Goal: Task Accomplishment & Management: Use online tool/utility

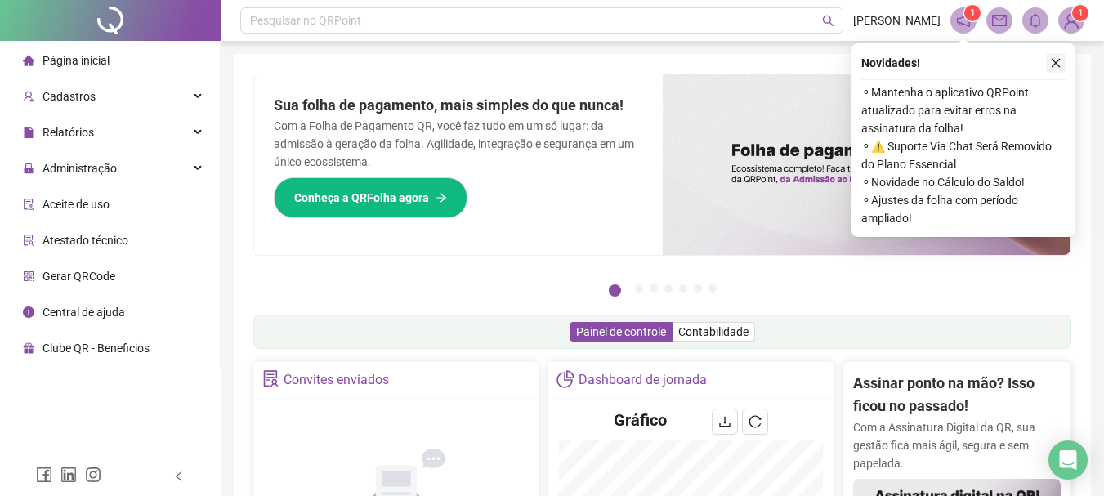
click at [1055, 60] on icon "close" at bounding box center [1055, 62] width 11 height 11
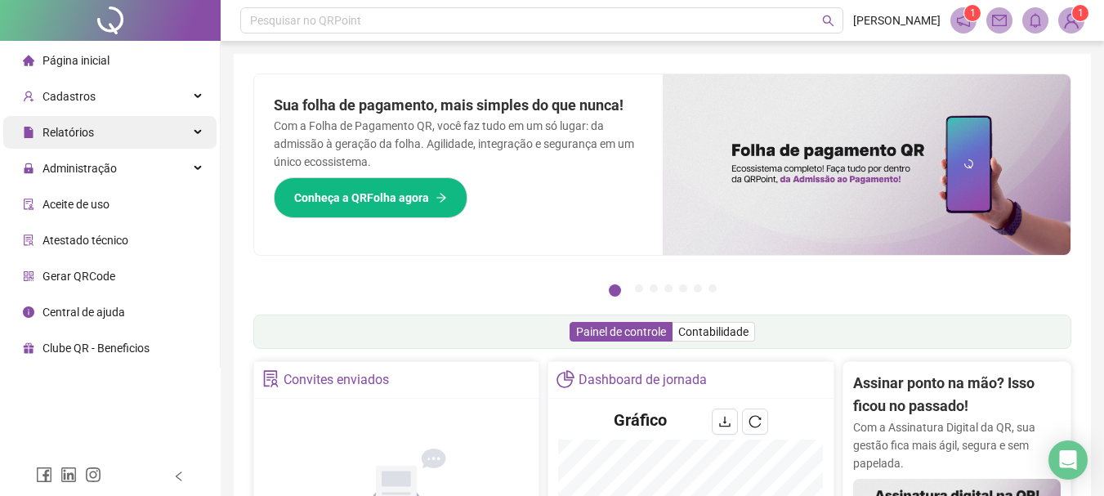
click at [127, 128] on div "Relatórios" at bounding box center [109, 132] width 213 height 33
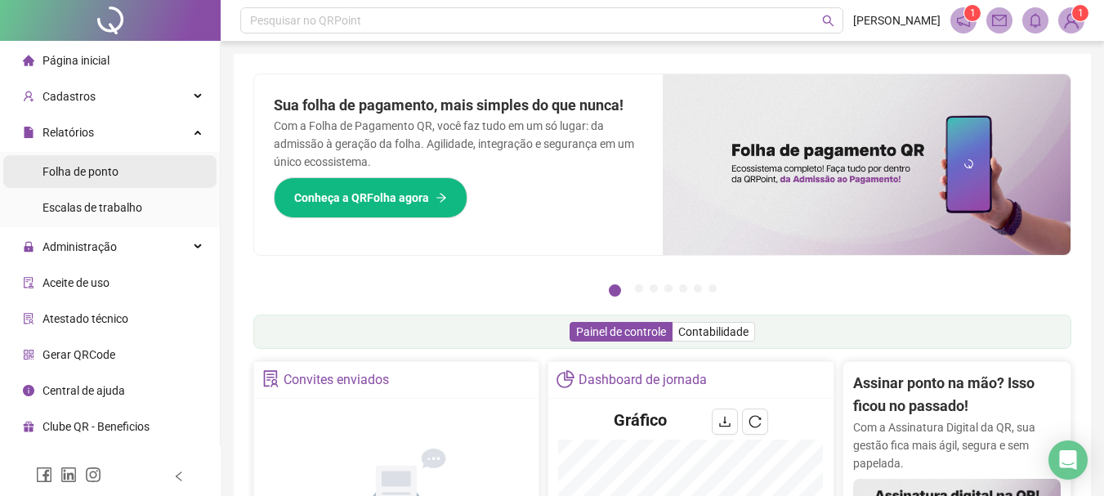
click at [110, 172] on span "Folha de ponto" at bounding box center [81, 171] width 76 height 13
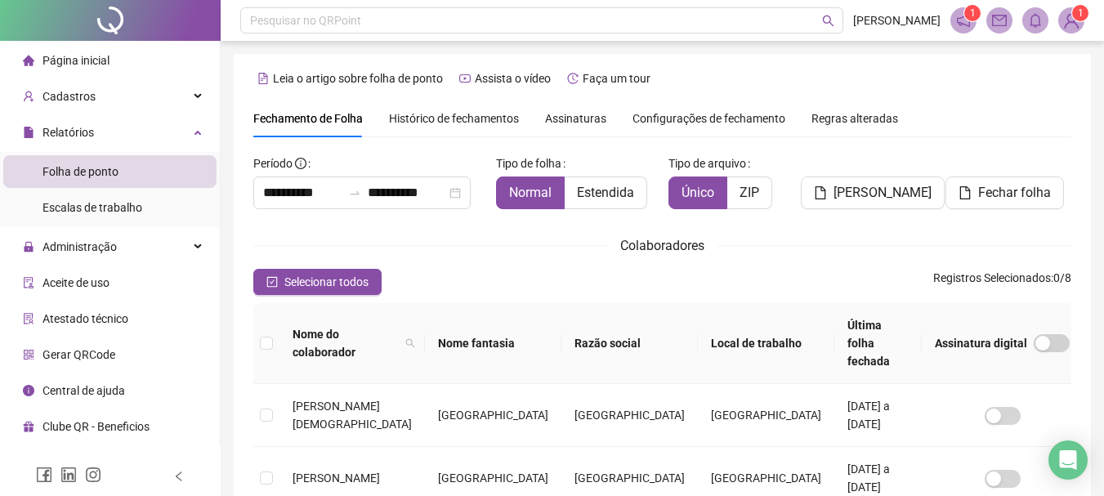
scroll to position [87, 0]
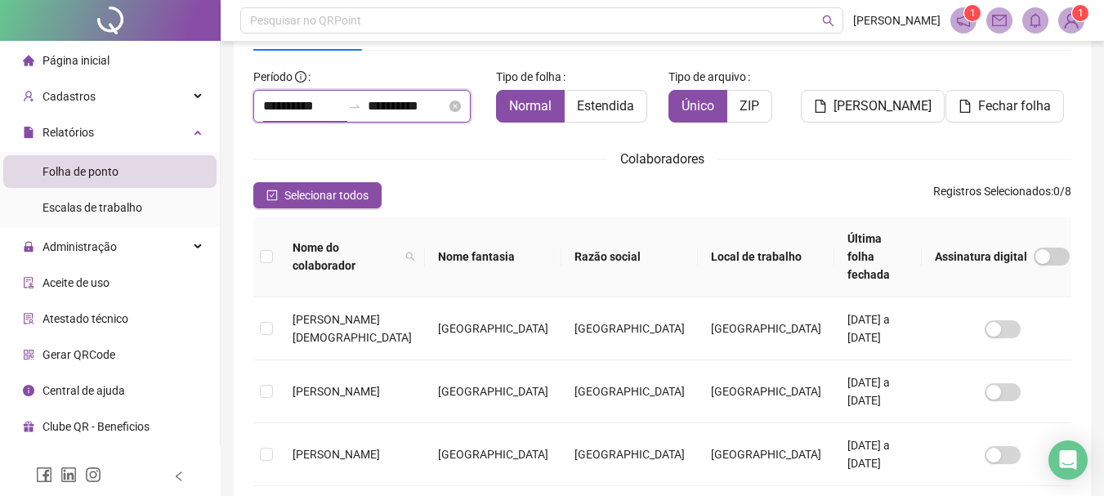
click at [273, 106] on input "**********" at bounding box center [302, 106] width 78 height 20
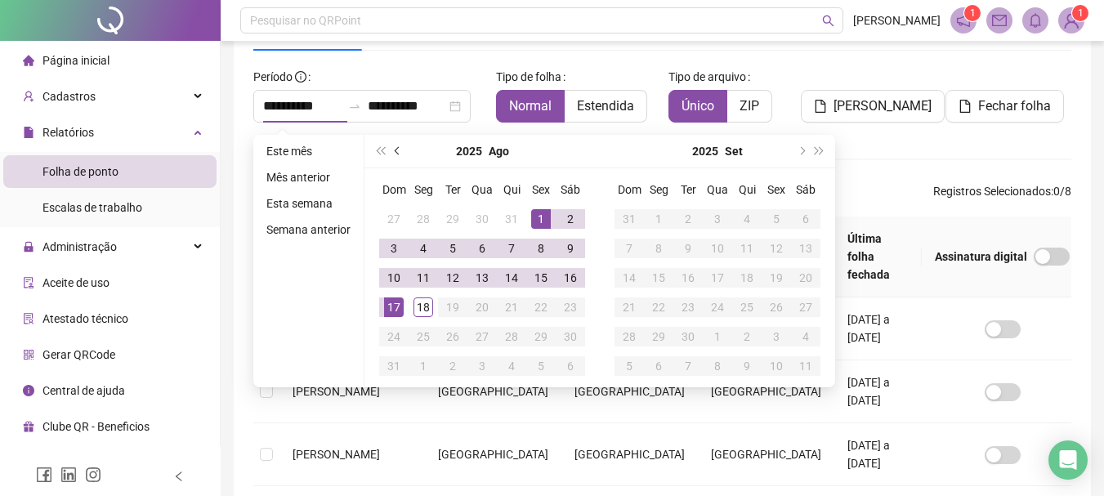
click at [395, 151] on span "prev-year" at bounding box center [399, 151] width 8 height 8
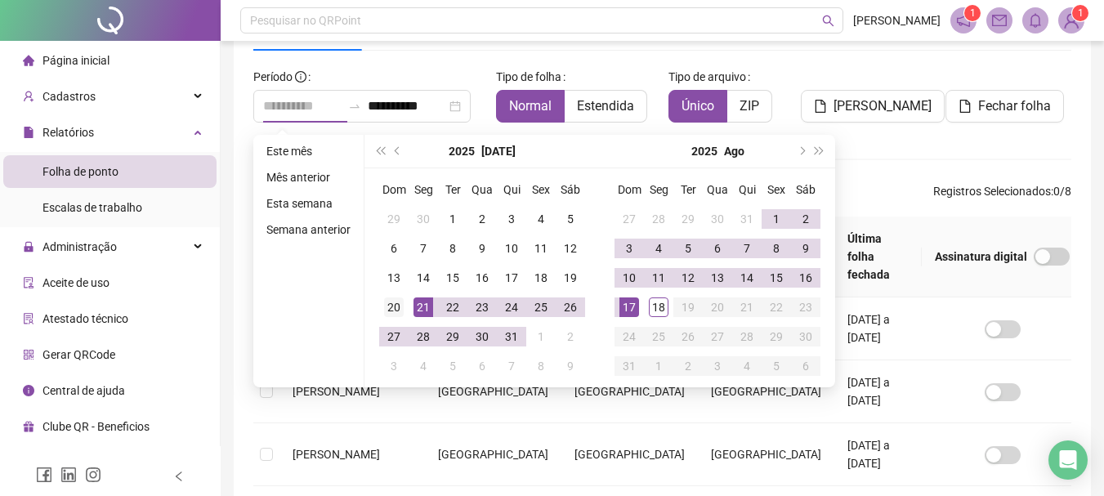
type input "**********"
click at [391, 306] on div "20" at bounding box center [394, 308] width 20 height 20
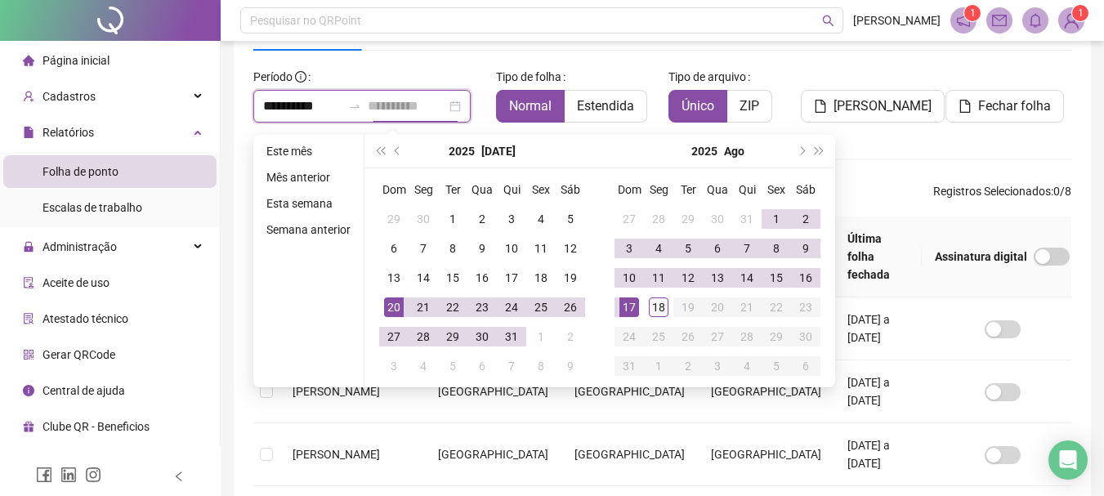
type input "**********"
click at [651, 304] on div "18" at bounding box center [659, 308] width 20 height 20
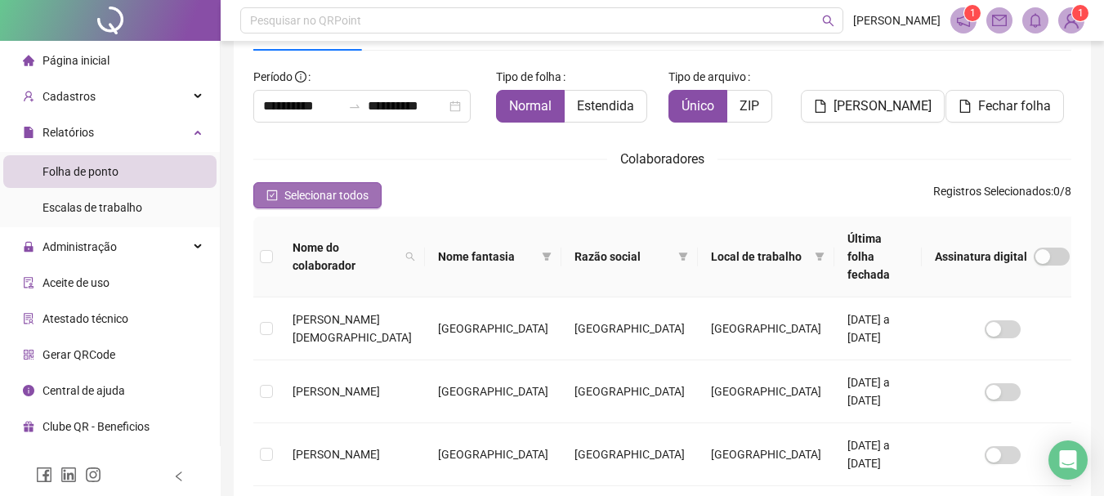
click at [268, 191] on icon "check-square" at bounding box center [272, 195] width 11 height 11
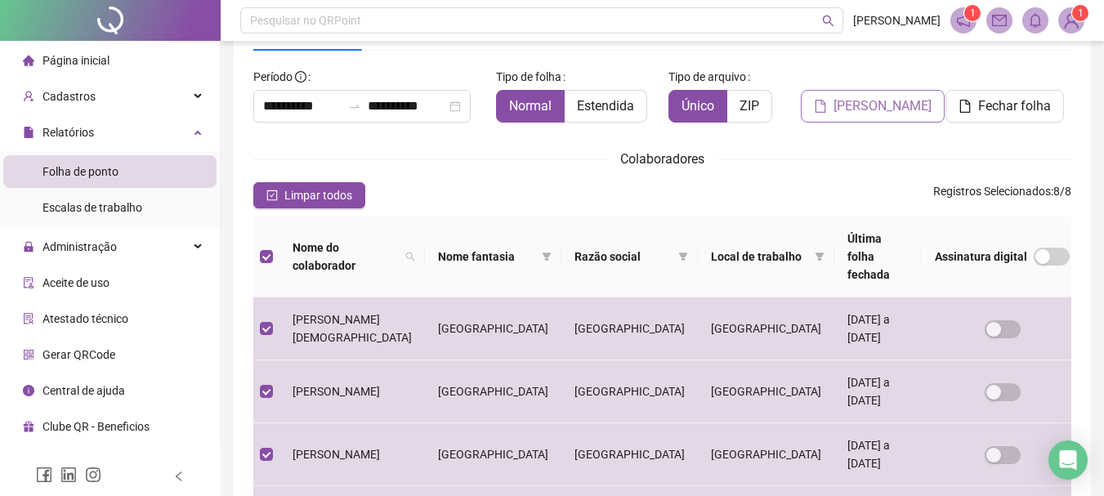
click at [868, 104] on span "[PERSON_NAME]" at bounding box center [883, 106] width 98 height 20
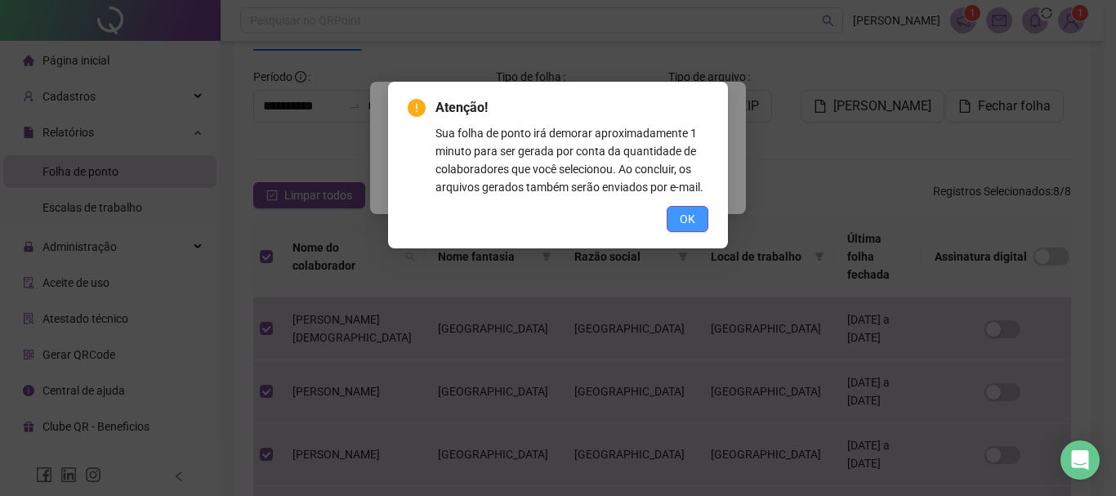
click at [690, 221] on span "OK" at bounding box center [688, 219] width 16 height 18
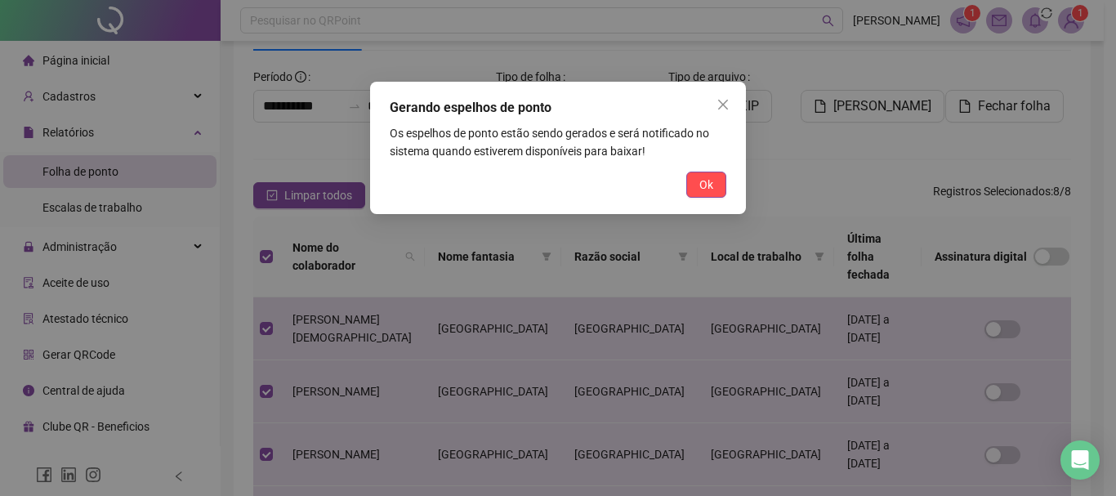
click at [718, 169] on div "Gerando espelhos de ponto Os espelhos de ponto estão sendo gerados e será notif…" at bounding box center [558, 148] width 376 height 132
click at [707, 183] on span "Ok" at bounding box center [707, 185] width 14 height 18
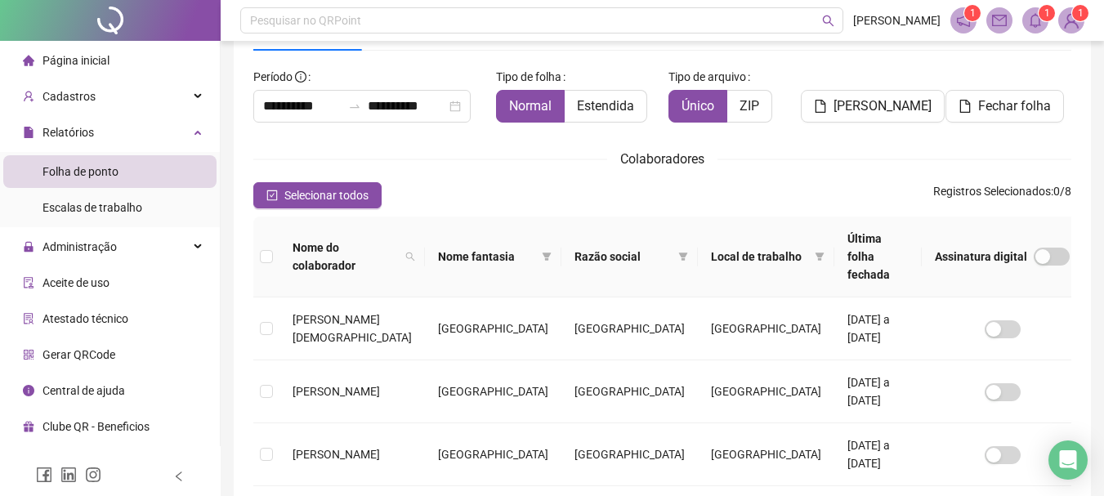
click at [1036, 19] on icon "bell" at bounding box center [1035, 20] width 15 height 15
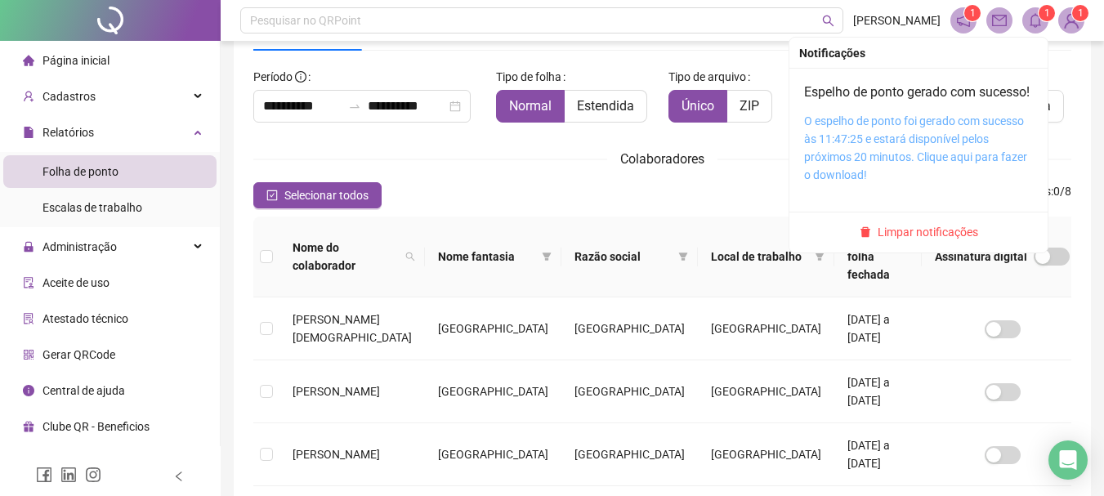
click at [895, 156] on link "O espelho de ponto foi gerado com sucesso às 11:47:25 e estará disponível pelos…" at bounding box center [915, 147] width 223 height 67
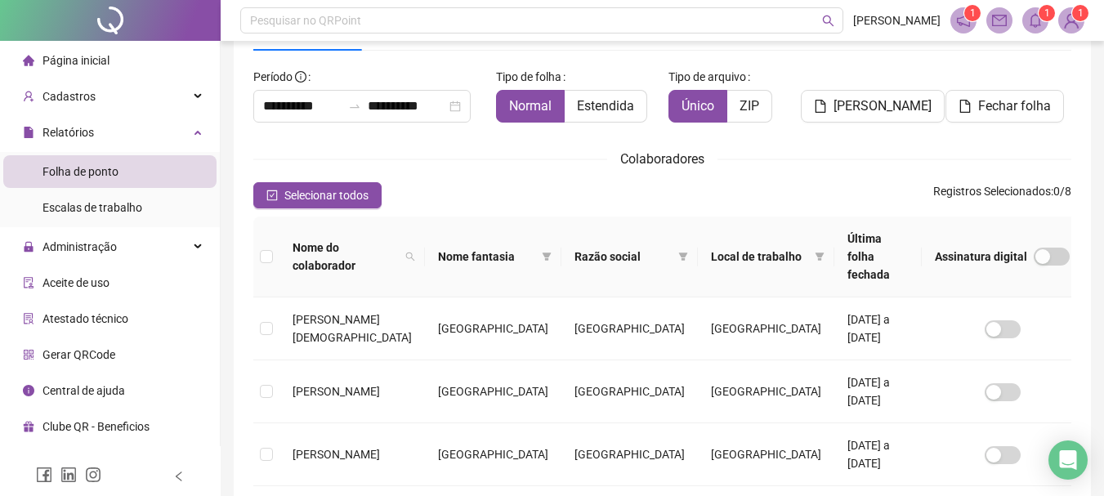
click at [1092, 484] on div at bounding box center [1092, 484] width 0 height 0
